Goal: Find specific page/section: Find specific page/section

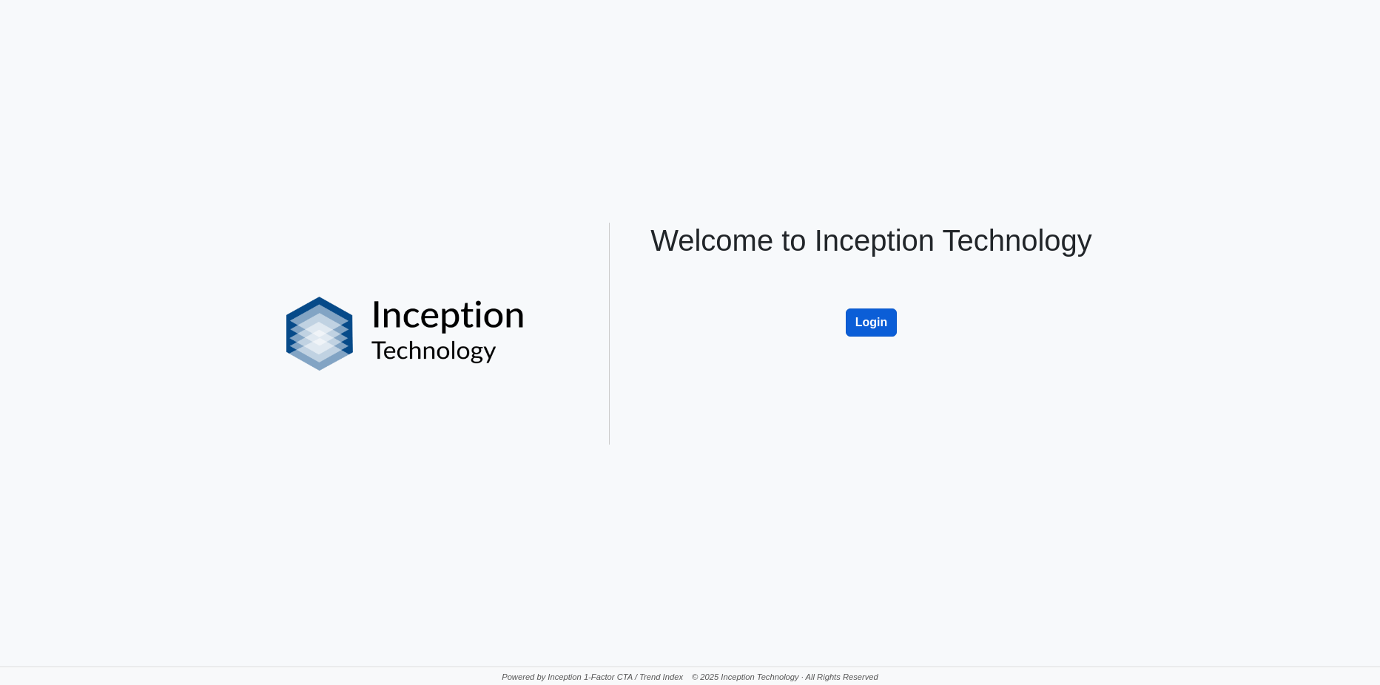
click at [879, 330] on button "Login" at bounding box center [872, 323] width 52 height 28
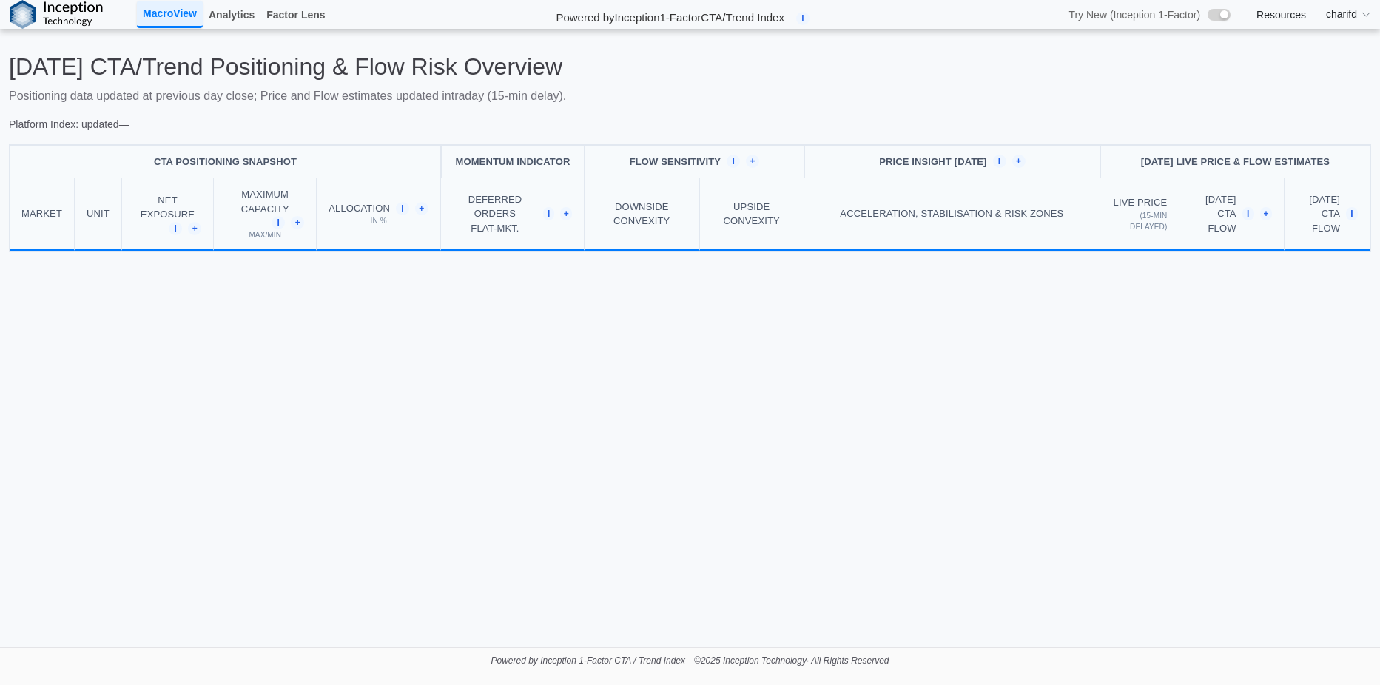
drag, startPoint x: 800, startPoint y: 97, endPoint x: 719, endPoint y: 97, distance: 80.7
click at [719, 97] on p "Positioning data updated at previous day close; Price and Flow estimates update…" at bounding box center [690, 96] width 1363 height 18
drag, startPoint x: 719, startPoint y: 97, endPoint x: 677, endPoint y: 95, distance: 42.2
click at [677, 95] on p "Positioning data updated at previous day close; Price and Flow estimates update…" at bounding box center [690, 96] width 1363 height 18
